Goal: Find contact information: Find contact information

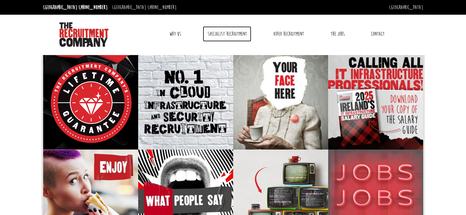
click at [229, 39] on link "Specialist Recruitment" at bounding box center [227, 33] width 48 height 15
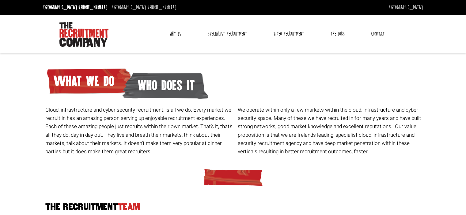
scroll to position [153, 0]
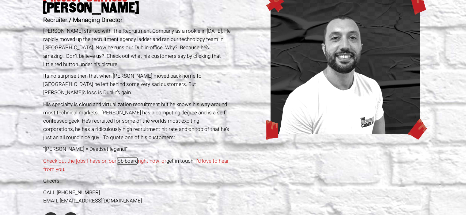
scroll to position [222, 0]
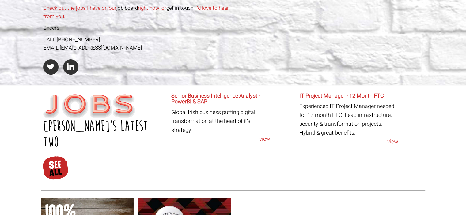
drag, startPoint x: 60, startPoint y: 39, endPoint x: 154, endPoint y: 43, distance: 94.5
click at [154, 44] on div "EMAIL: [PERSON_NAME][EMAIL_ADDRESS][DOMAIN_NAME]" at bounding box center [137, 48] width 188 height 8
copy link "chrisp@therecruitmentcompany.com"
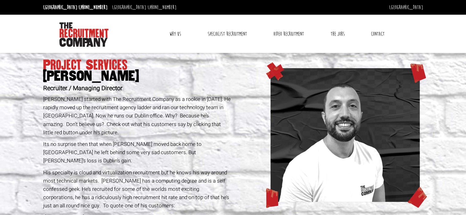
scroll to position [153, 0]
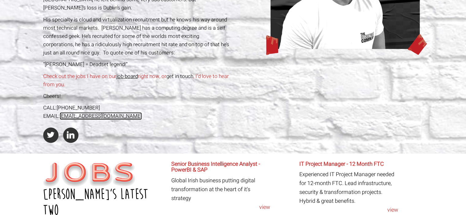
copy link "chrisp@therecruitmentcompany.com"
drag, startPoint x: 208, startPoint y: 162, endPoint x: 169, endPoint y: 154, distance: 39.7
click at [169, 162] on div "Senior Business Intelligence Analyst - PowerBI & SAP Global Irish business putt…" at bounding box center [233, 191] width 128 height 59
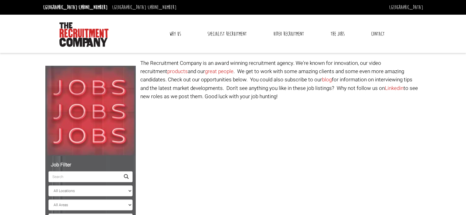
select select "Ireland"
select select "[PERSON_NAME]"
